Goal: Task Accomplishment & Management: Use online tool/utility

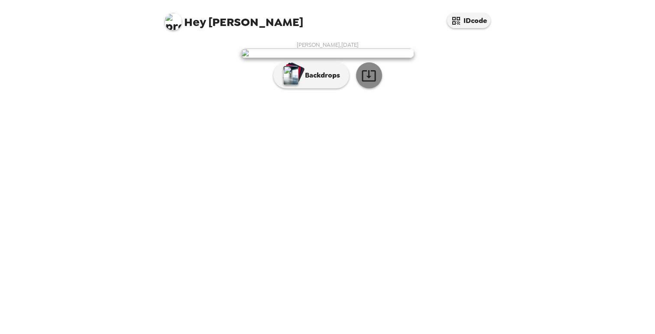
click at [377, 88] on button "button" at bounding box center [369, 75] width 26 height 26
click at [318, 81] on p "Backdrops" at bounding box center [320, 75] width 39 height 10
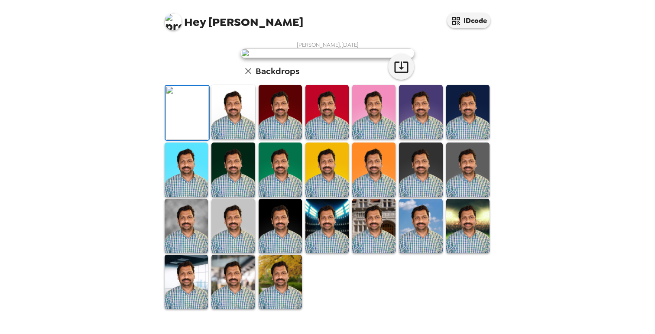
scroll to position [197, 0]
click at [288, 291] on img at bounding box center [280, 282] width 43 height 54
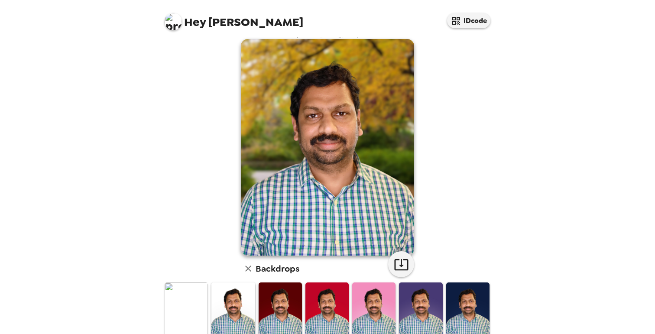
scroll to position [0, 0]
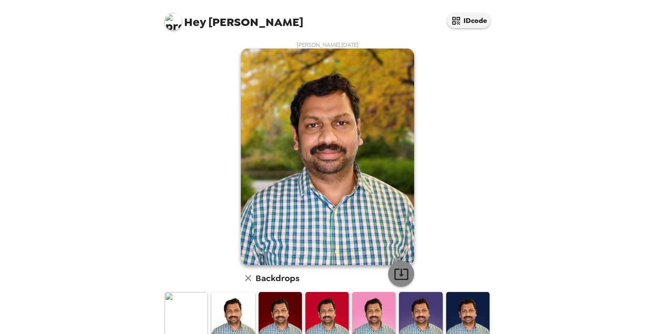
click at [403, 273] on icon "button" at bounding box center [401, 273] width 15 height 15
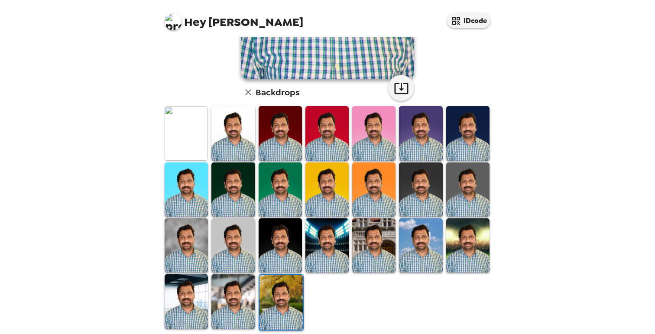
scroll to position [190, 0]
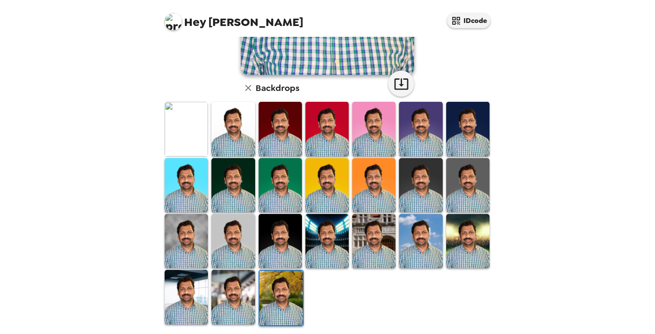
click at [239, 291] on img at bounding box center [232, 297] width 43 height 54
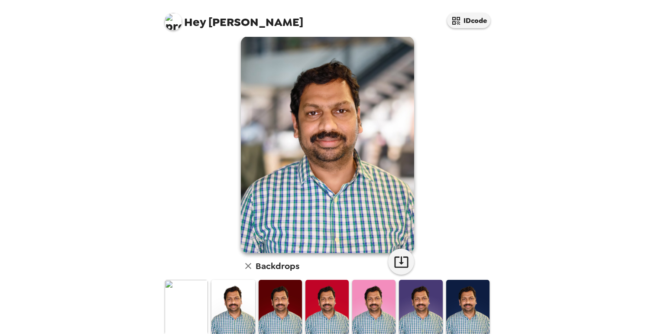
scroll to position [0, 0]
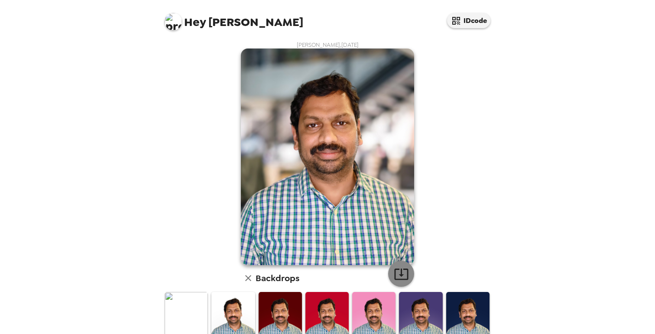
click at [406, 281] on icon "button" at bounding box center [401, 273] width 15 height 15
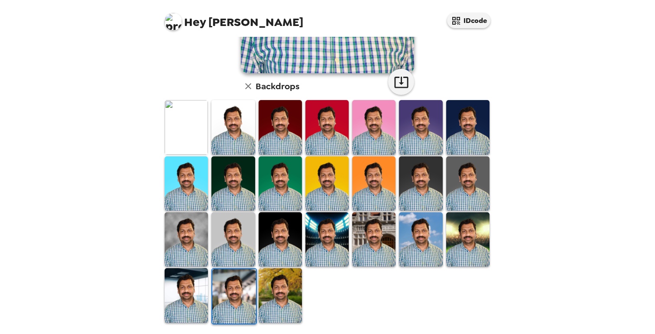
scroll to position [196, 0]
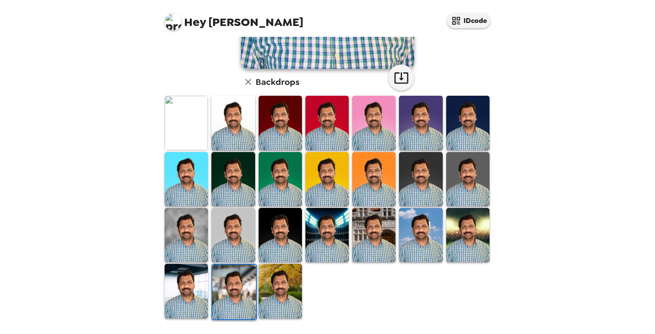
click at [373, 221] on img at bounding box center [373, 235] width 43 height 54
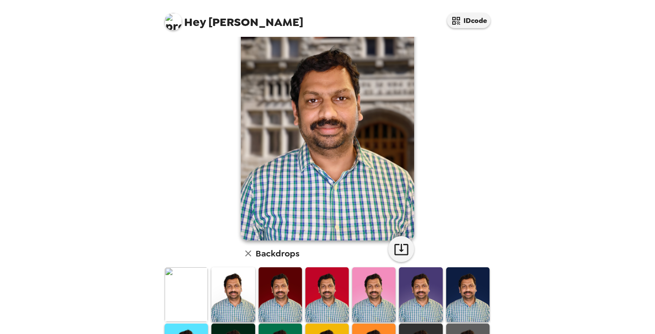
scroll to position [0, 0]
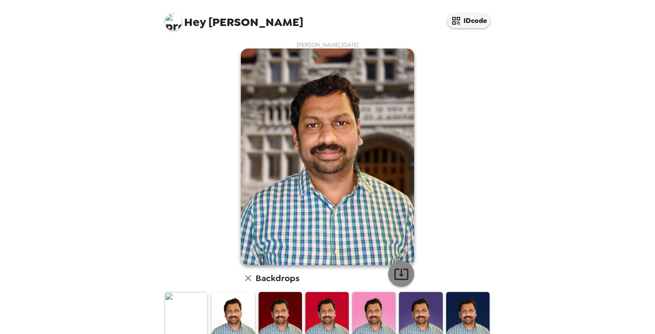
click at [397, 278] on icon "button" at bounding box center [401, 273] width 15 height 15
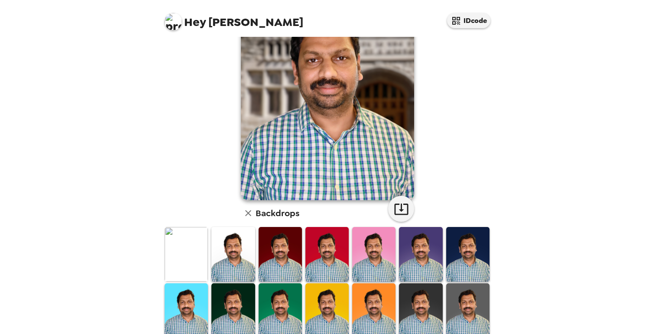
scroll to position [196, 0]
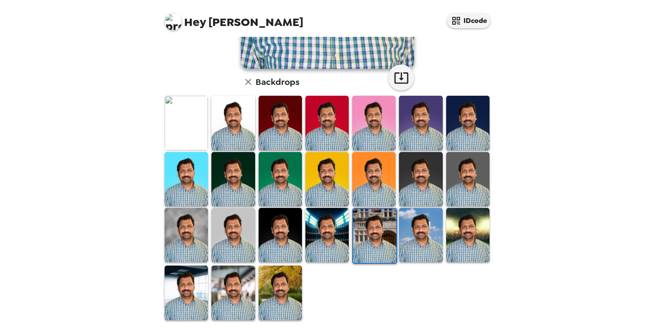
click at [274, 234] on img at bounding box center [280, 235] width 43 height 54
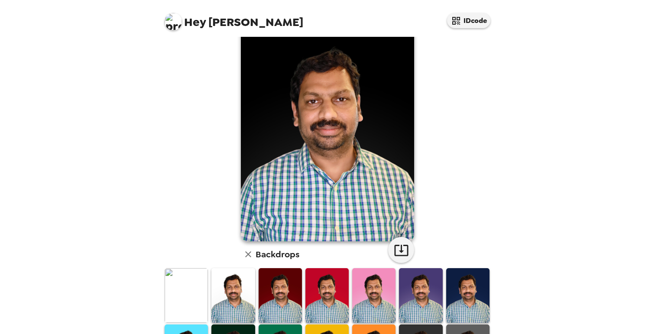
scroll to position [0, 0]
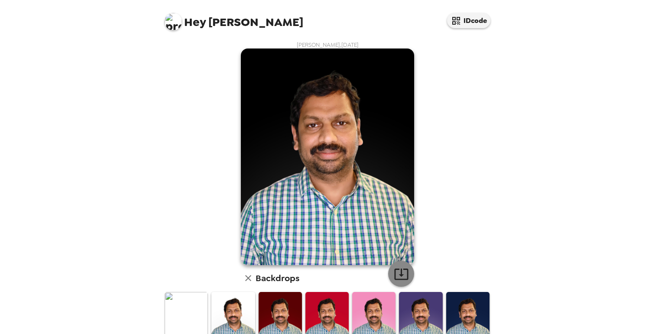
click at [401, 275] on icon "button" at bounding box center [401, 273] width 14 height 11
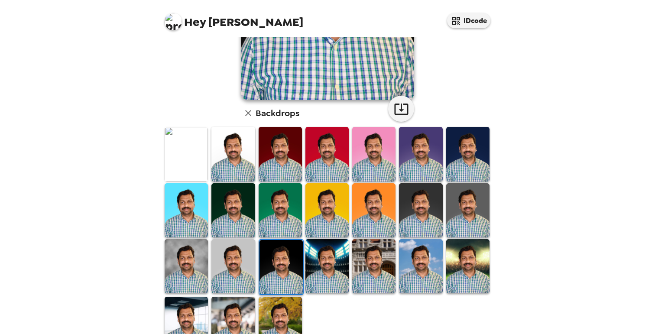
scroll to position [196, 0]
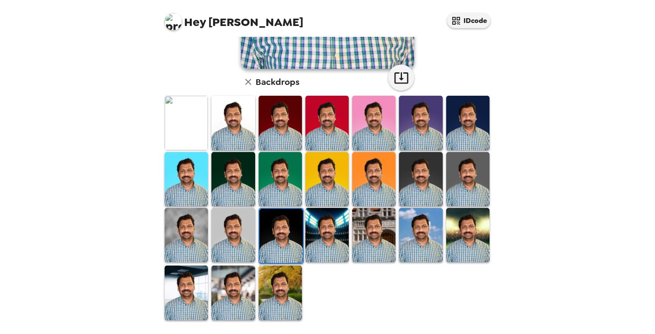
click at [466, 229] on img at bounding box center [467, 235] width 43 height 54
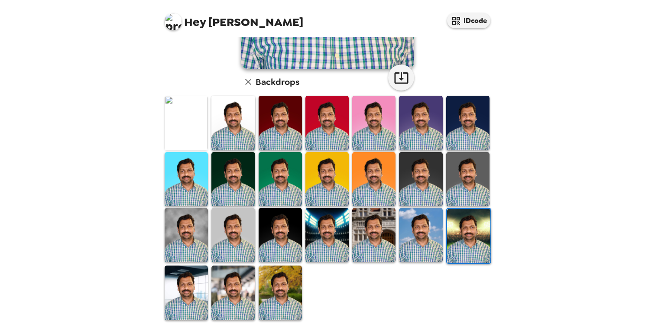
click at [192, 223] on img at bounding box center [186, 235] width 43 height 54
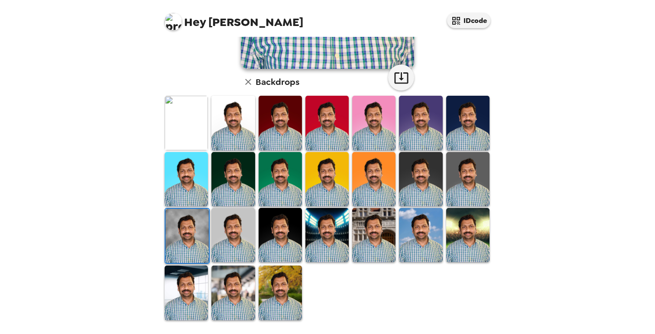
click at [415, 153] on img at bounding box center [420, 179] width 43 height 54
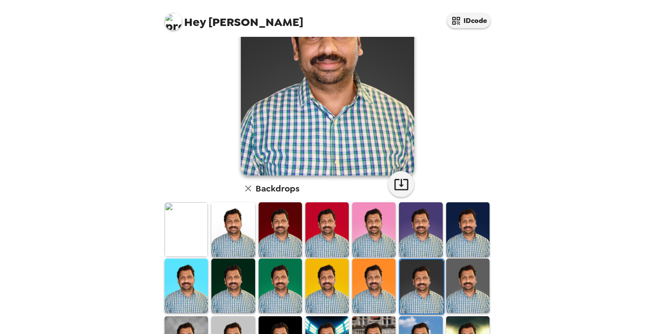
scroll to position [0, 0]
